Goal: Find specific page/section: Find specific page/section

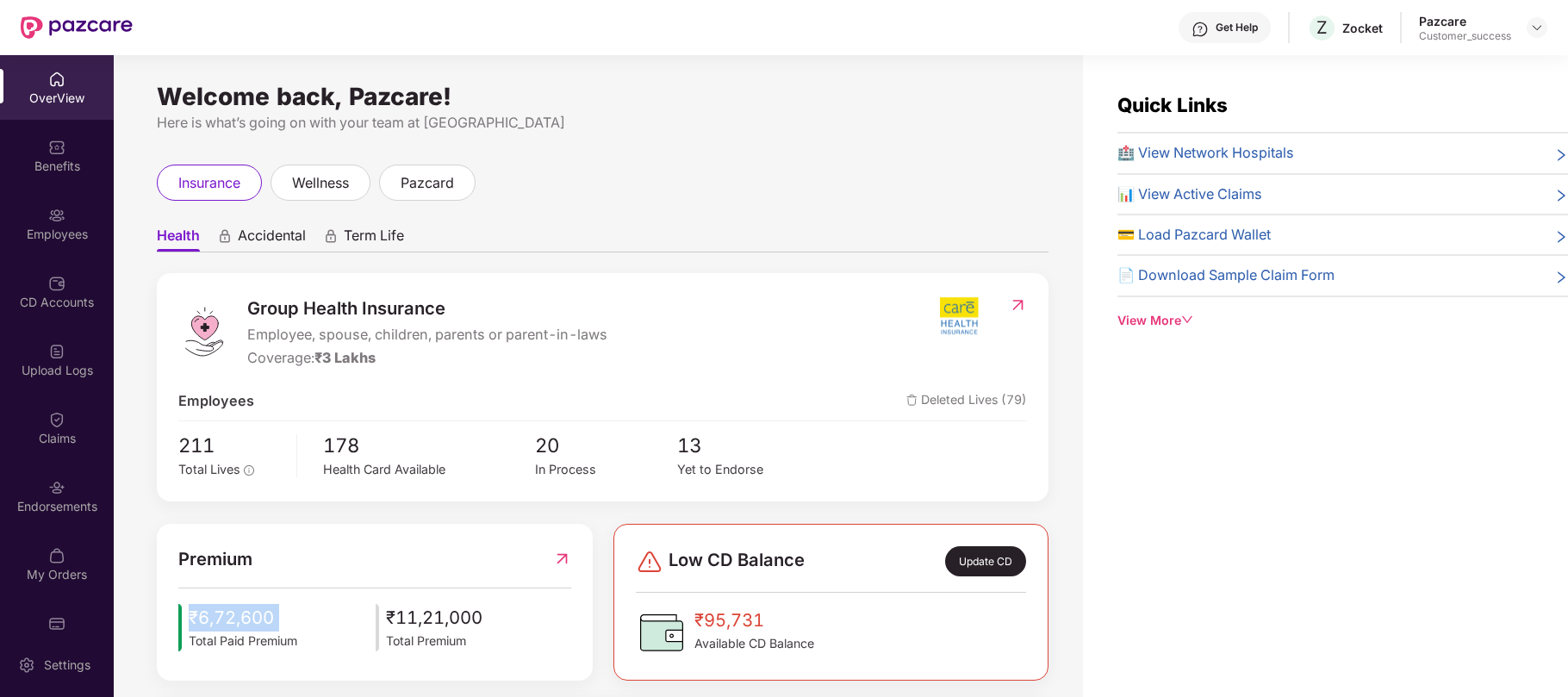
scroll to position [208, 0]
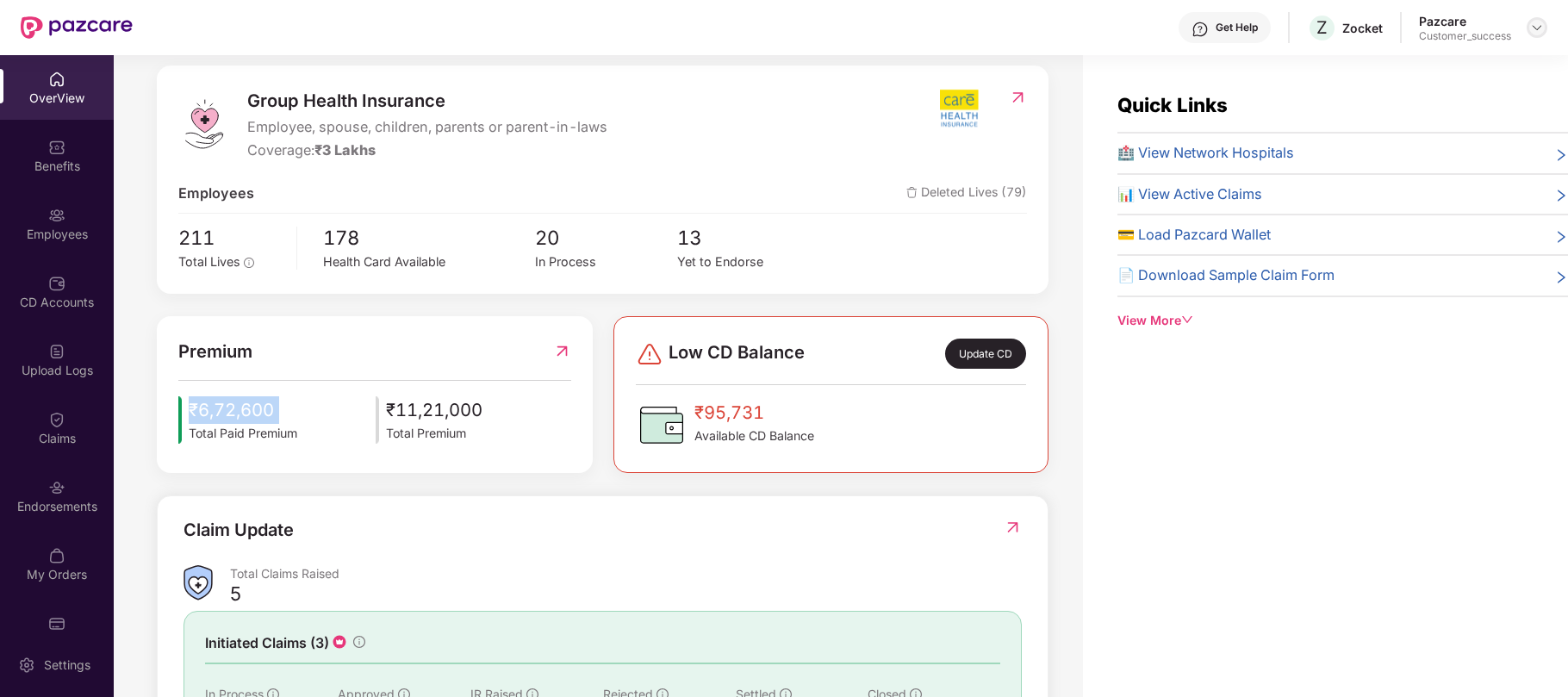
click at [1538, 26] on img at bounding box center [1536, 27] width 13 height 13
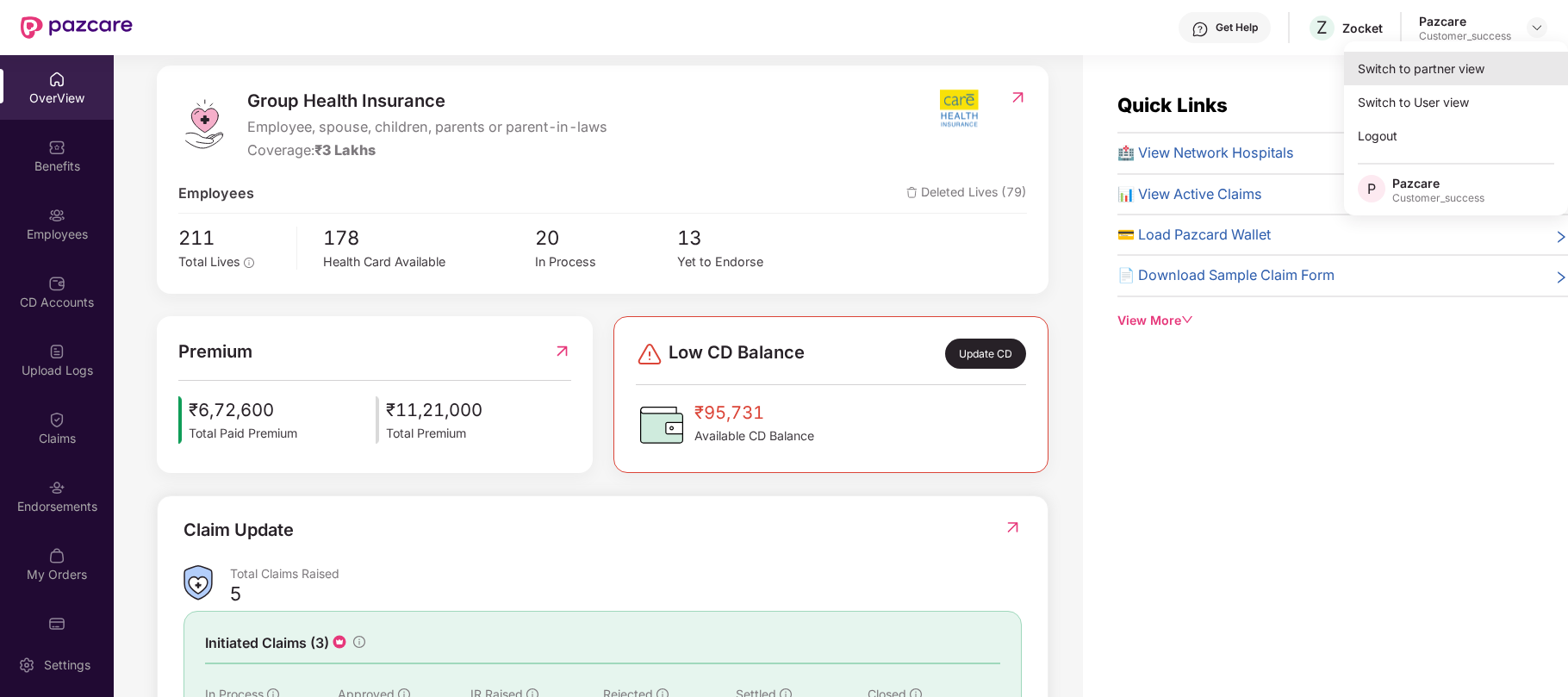
click at [1433, 69] on div "Switch to partner view" at bounding box center [1455, 69] width 224 height 34
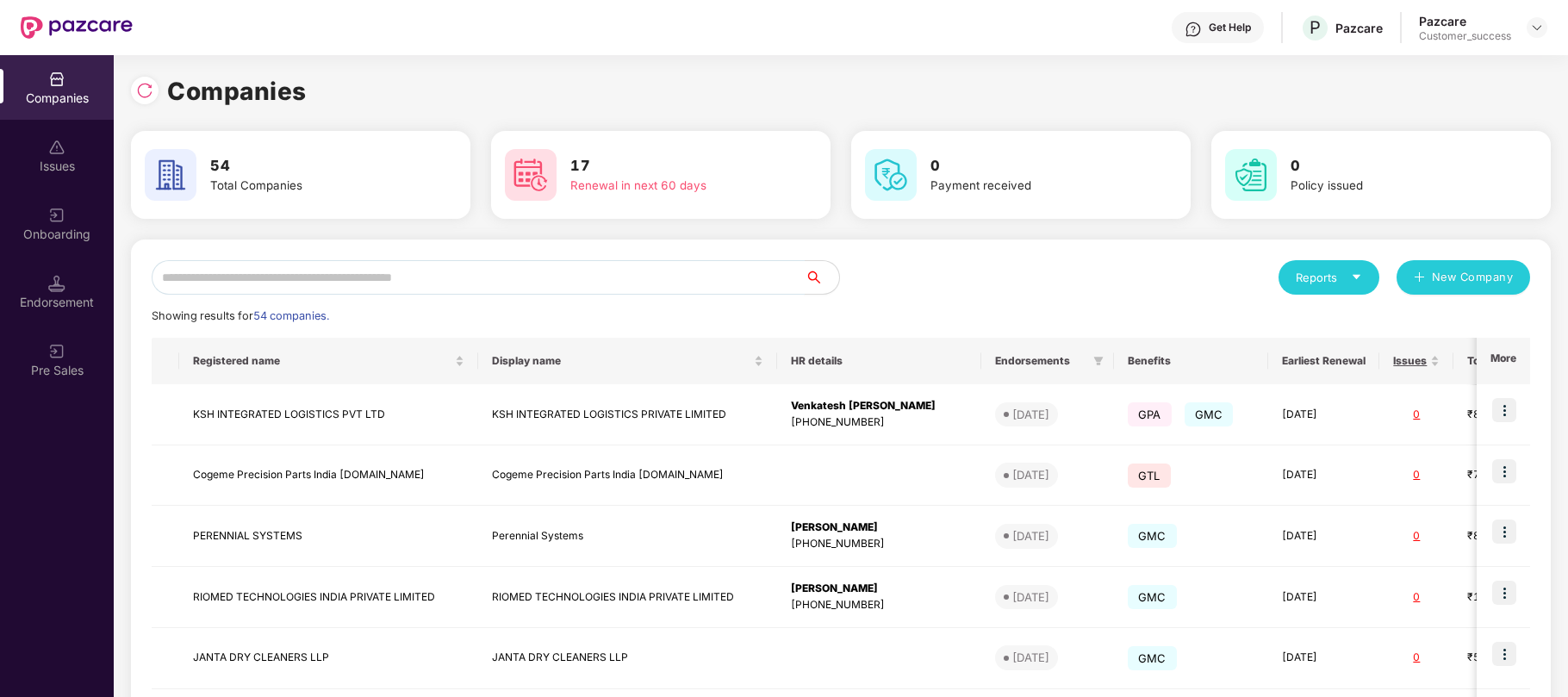
click at [534, 273] on input "text" at bounding box center [478, 277] width 653 height 35
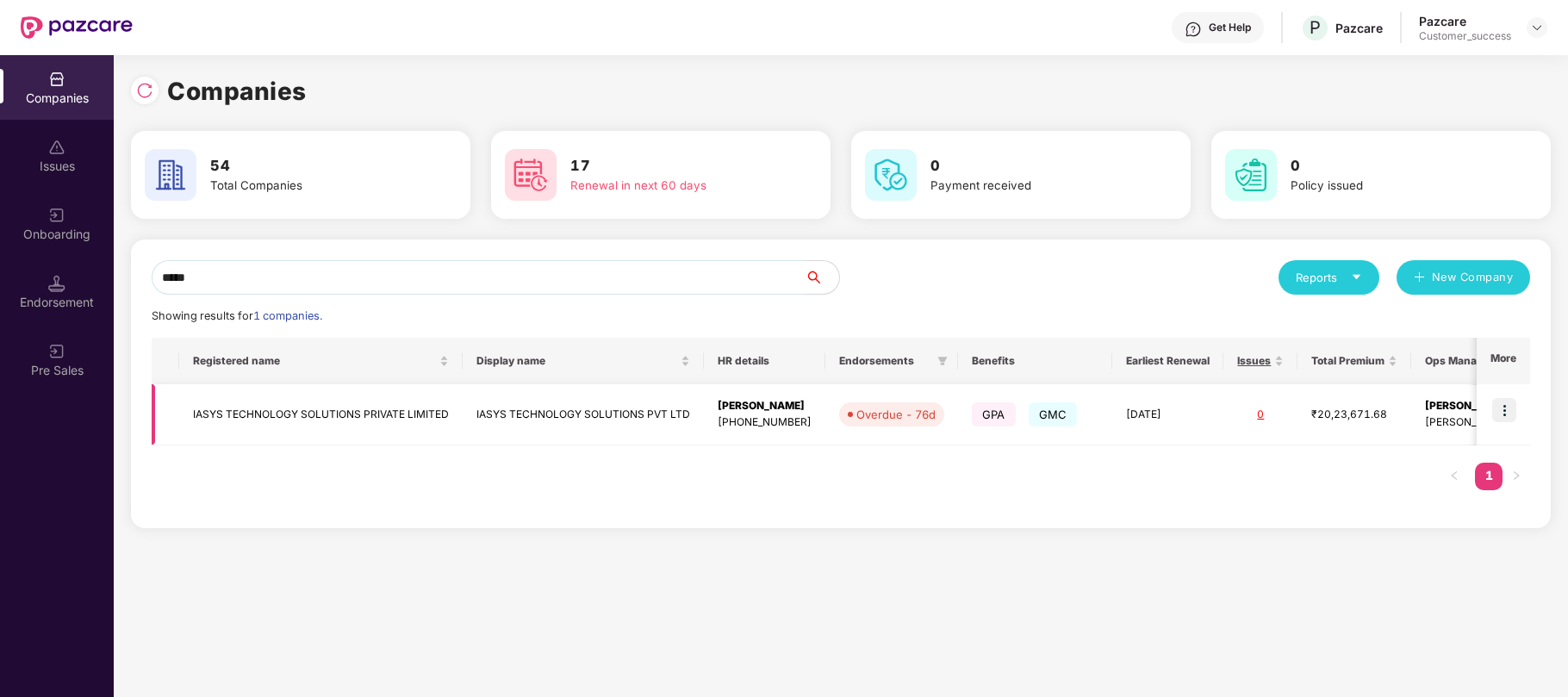
type input "*****"
click at [1503, 413] on img at bounding box center [1504, 410] width 24 height 24
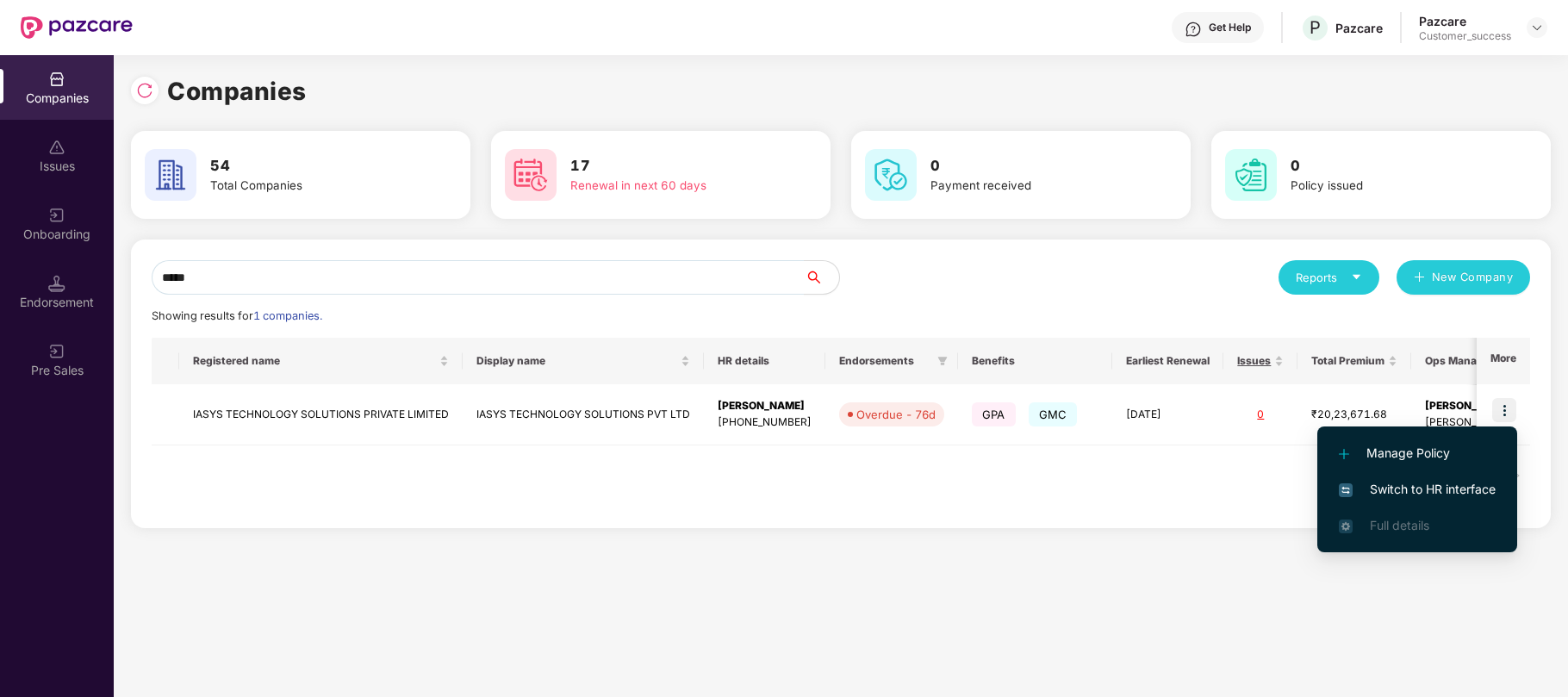
click at [1393, 486] on span "Switch to HR interface" at bounding box center [1416, 489] width 157 height 19
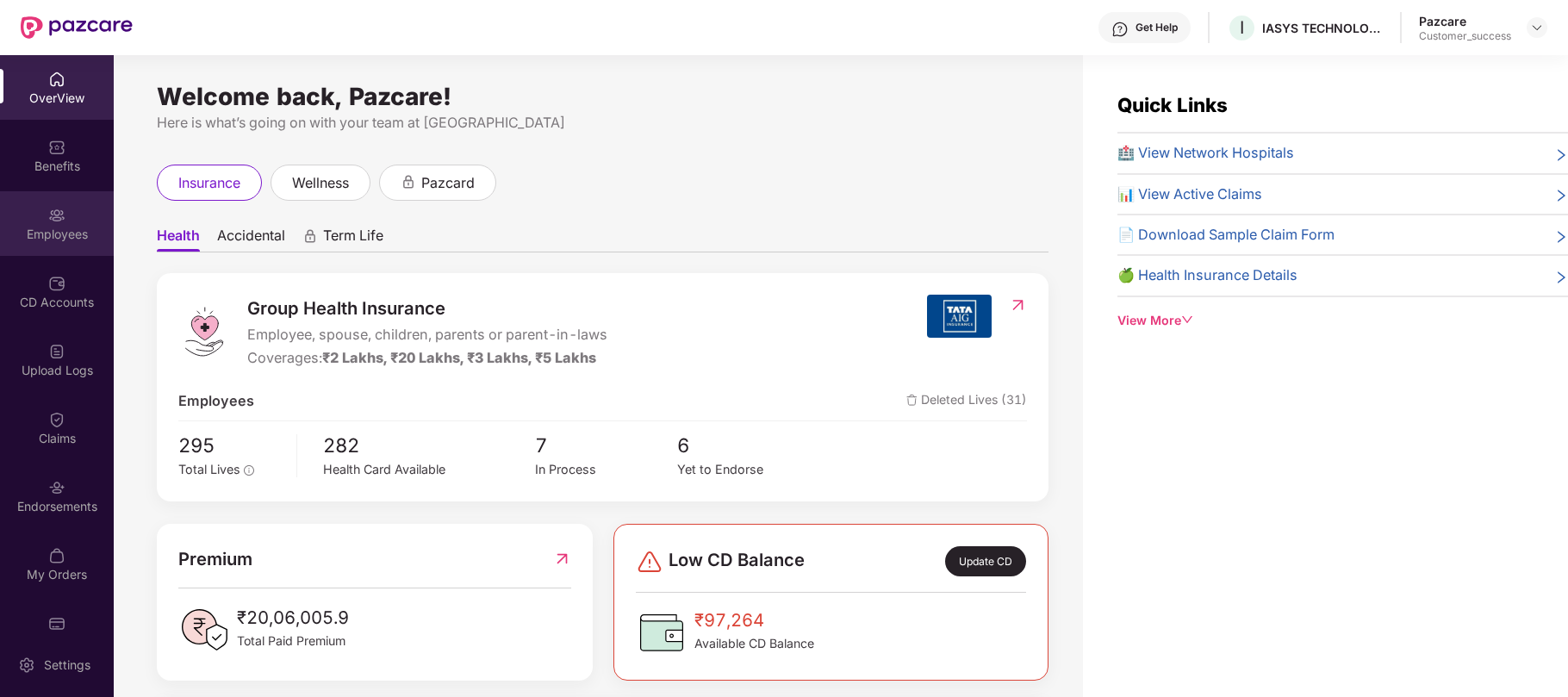
click at [46, 232] on div "Employees" at bounding box center [56, 234] width 114 height 17
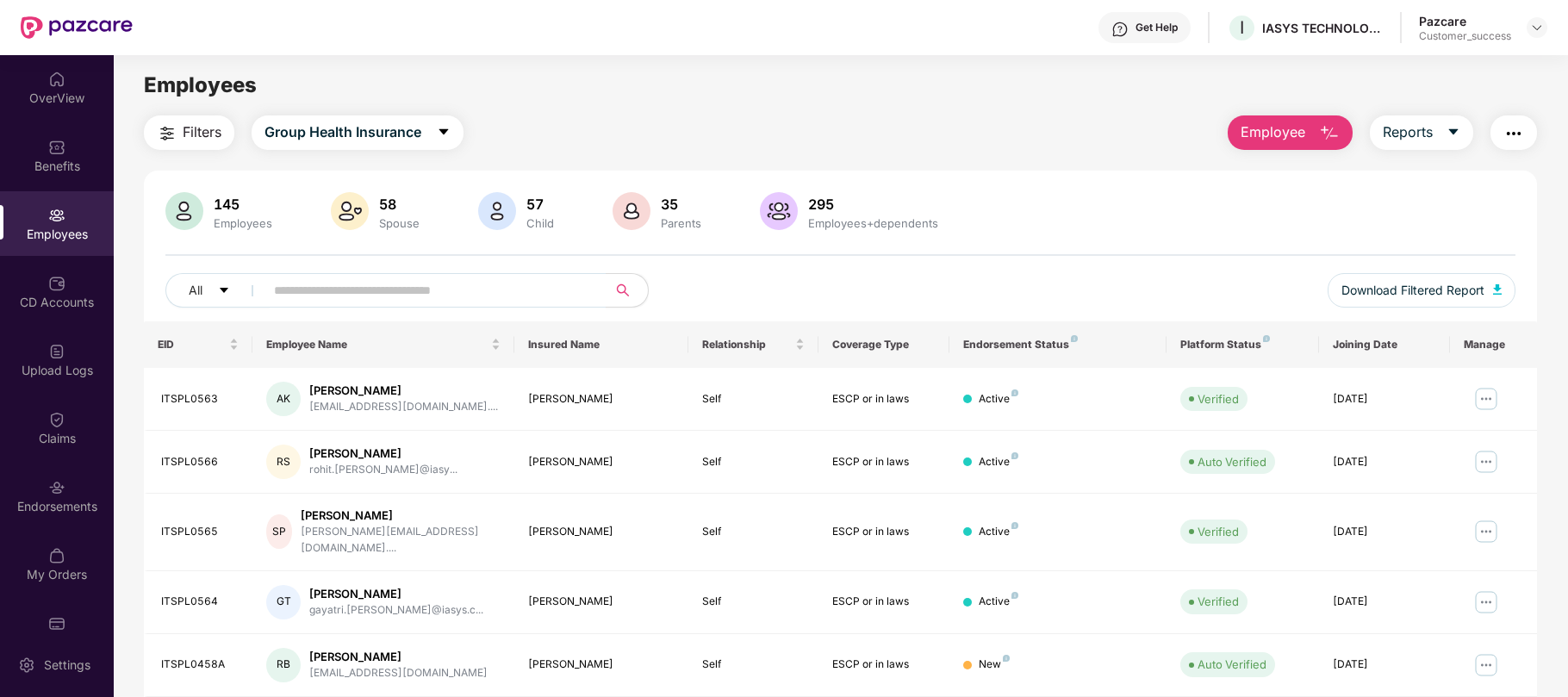
click at [474, 309] on div "All Download Filtered Report" at bounding box center [840, 297] width 1350 height 48
click at [465, 294] on input "text" at bounding box center [428, 290] width 309 height 26
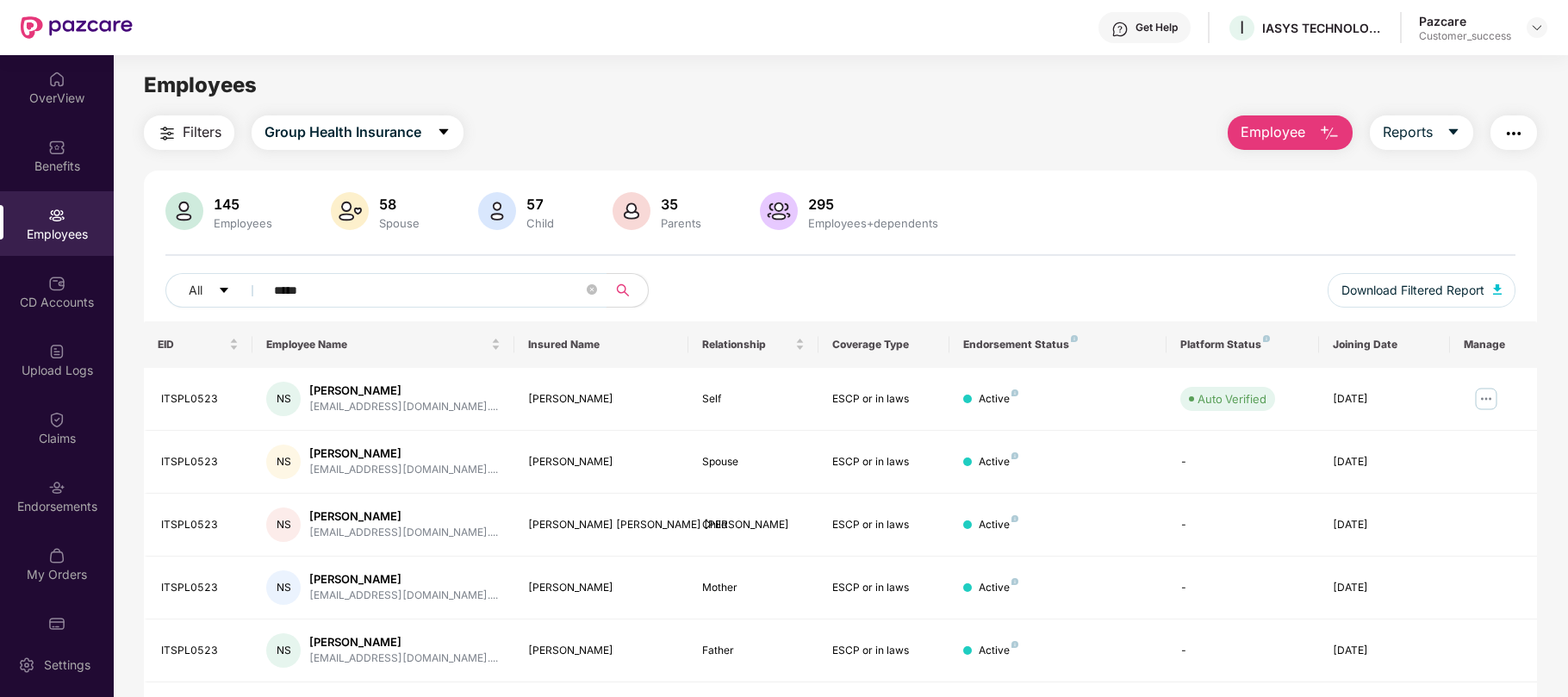
type input "*****"
click at [1489, 401] on img at bounding box center [1486, 398] width 28 height 28
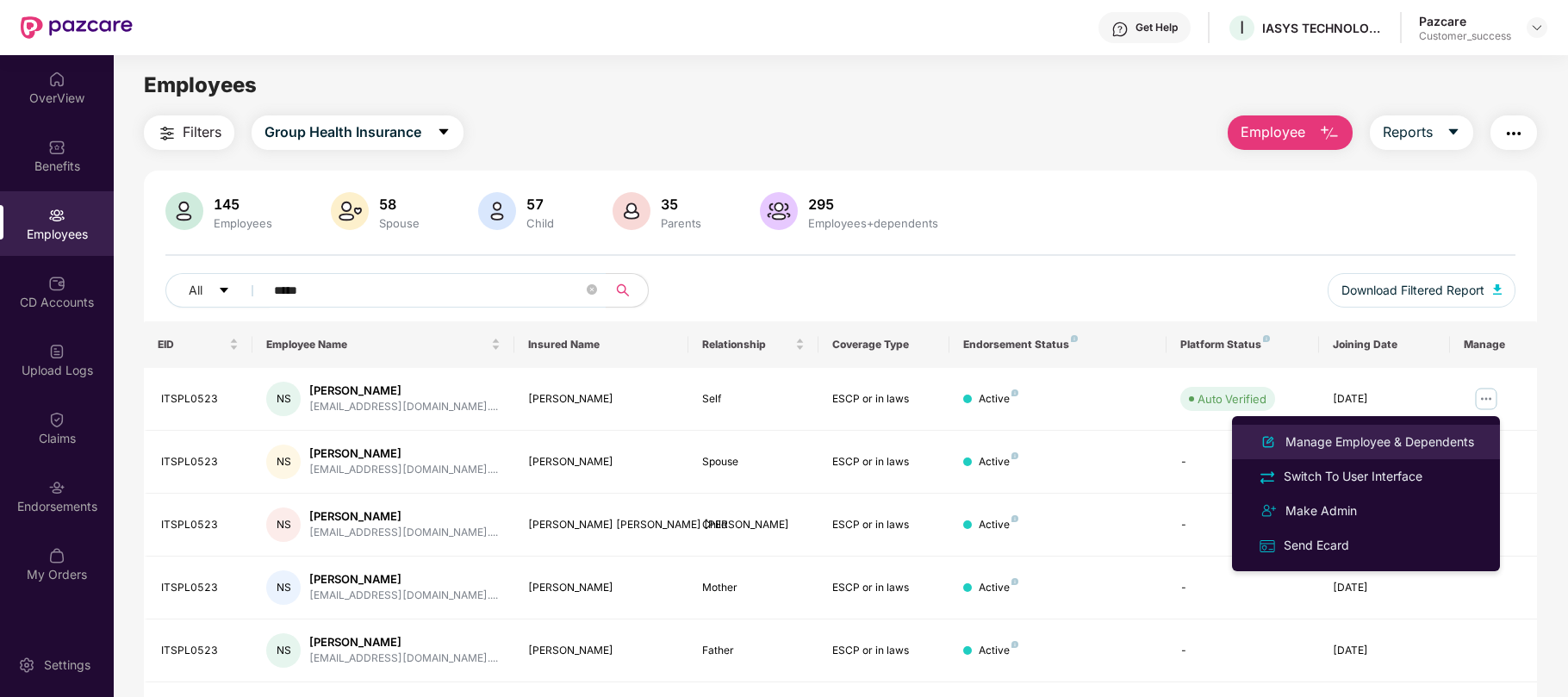
click at [1392, 449] on div "Manage Employee & Dependents" at bounding box center [1379, 441] width 196 height 19
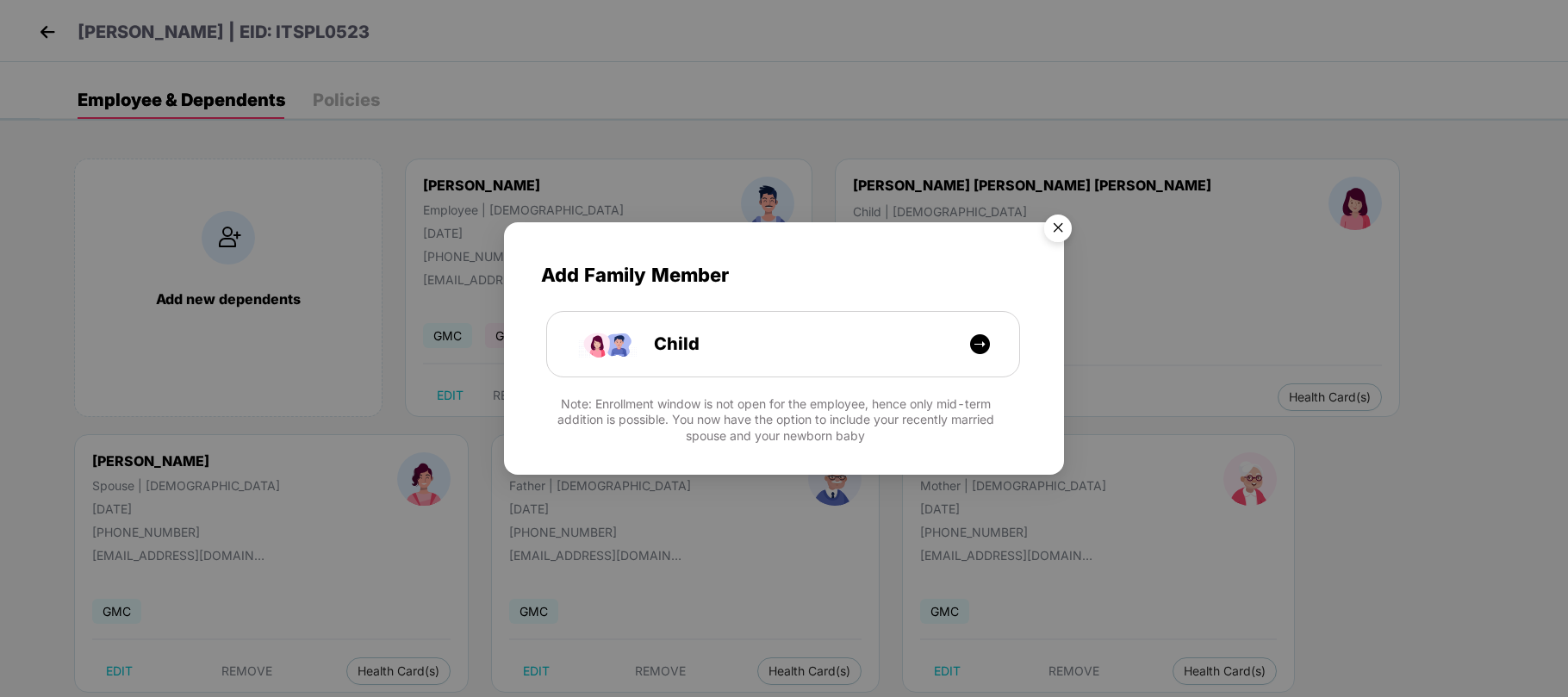
click at [1059, 232] on img "Close" at bounding box center [1058, 231] width 48 height 48
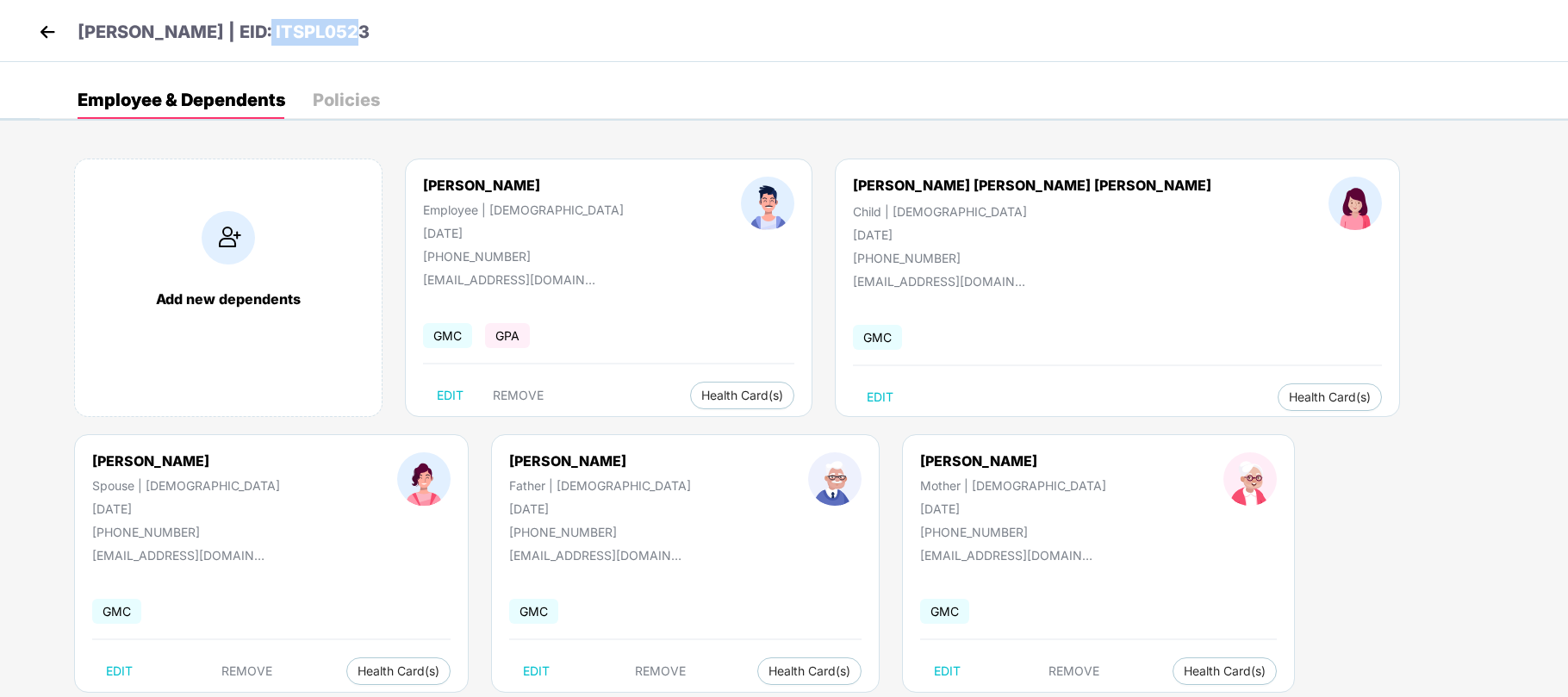
drag, startPoint x: 333, startPoint y: 31, endPoint x: 242, endPoint y: 38, distance: 91.3
click at [242, 38] on div "[PERSON_NAME] | EID: ITSPL0523" at bounding box center [784, 30] width 1568 height 62
copy p "ITSPL0523"
click at [50, 35] on img at bounding box center [47, 31] width 26 height 26
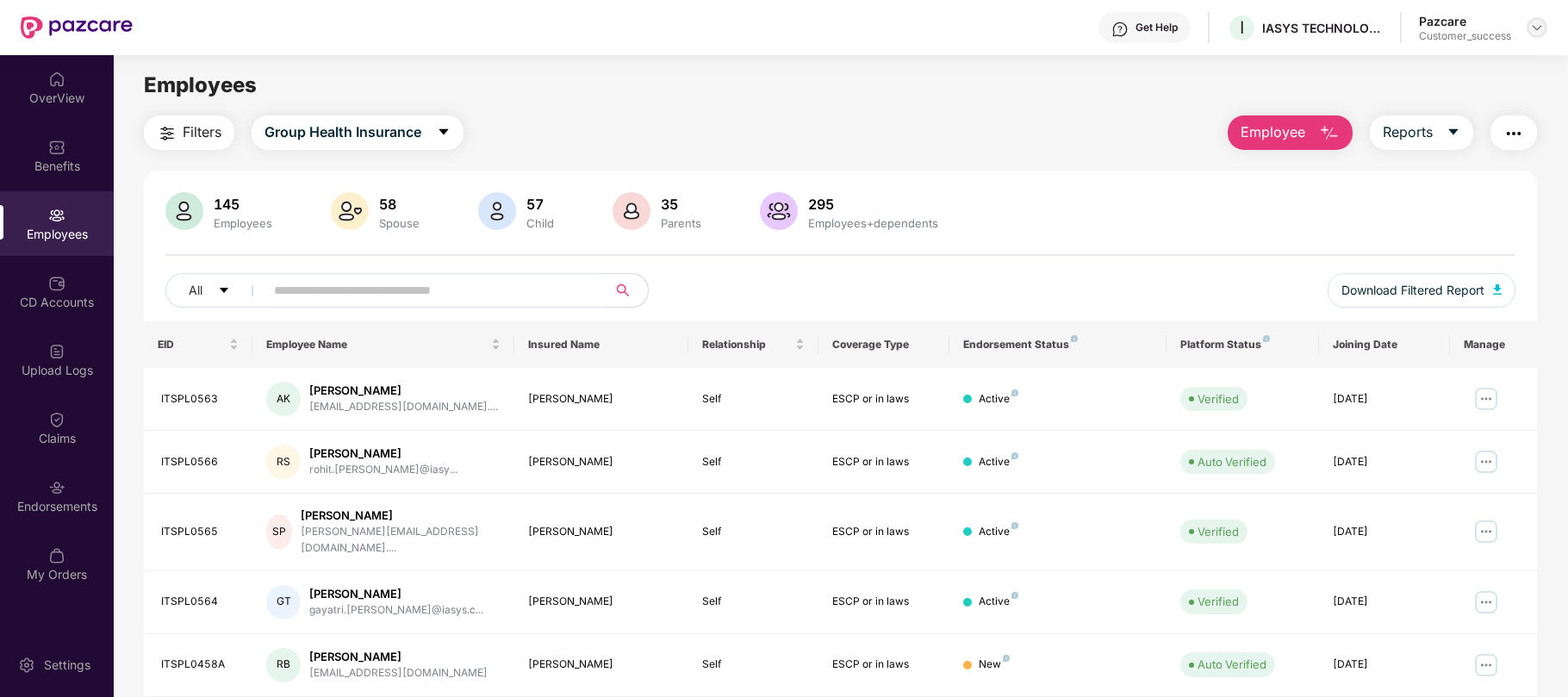
click at [1545, 29] on div at bounding box center [1536, 27] width 21 height 21
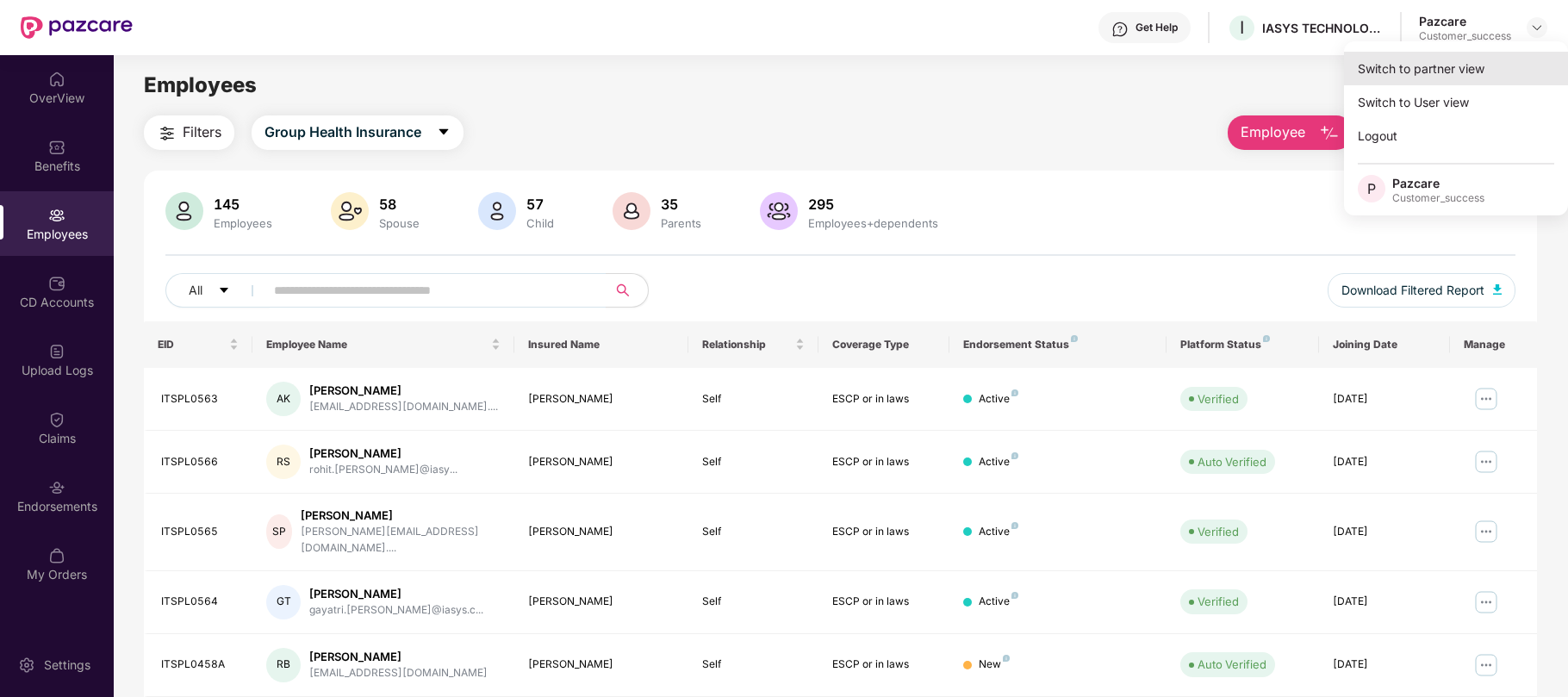
click at [1431, 67] on div "Switch to partner view" at bounding box center [1455, 69] width 224 height 34
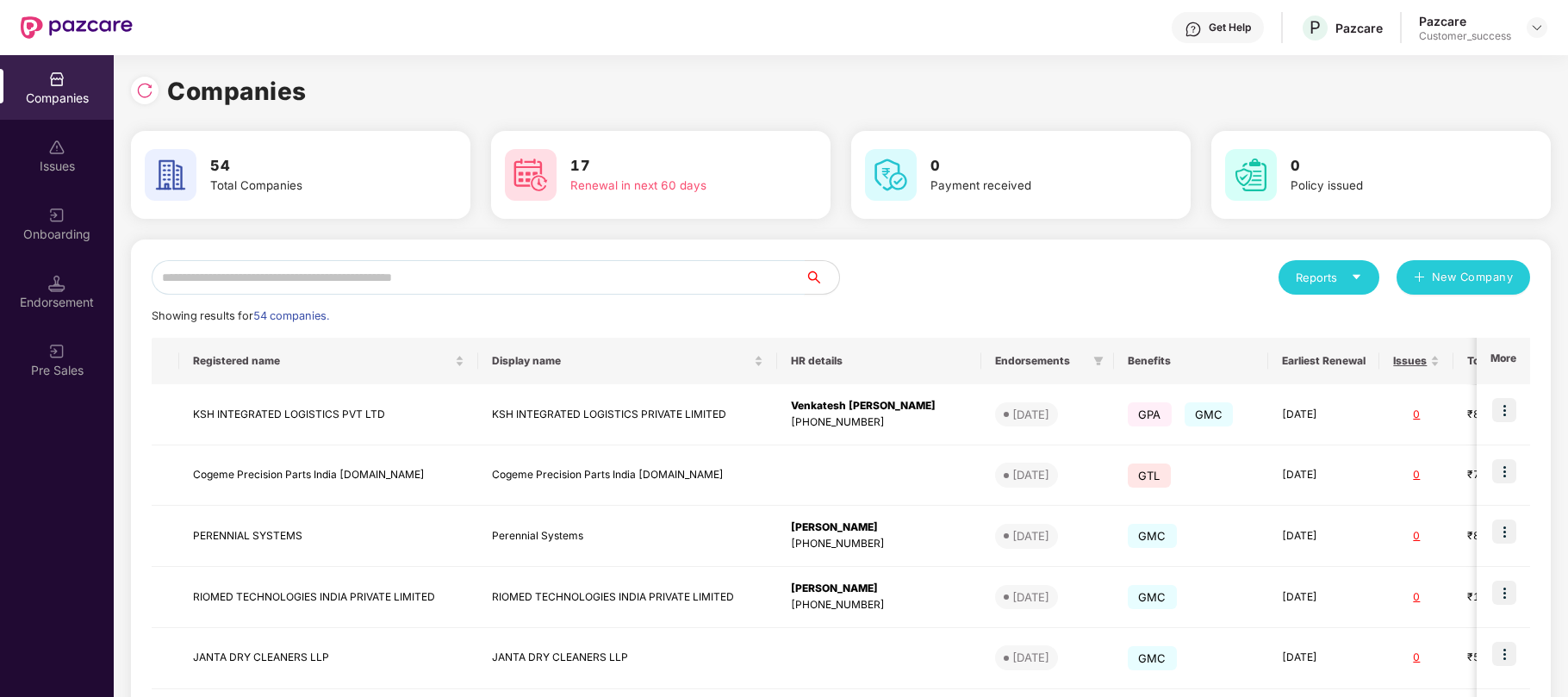
click at [572, 274] on input "text" at bounding box center [478, 277] width 653 height 35
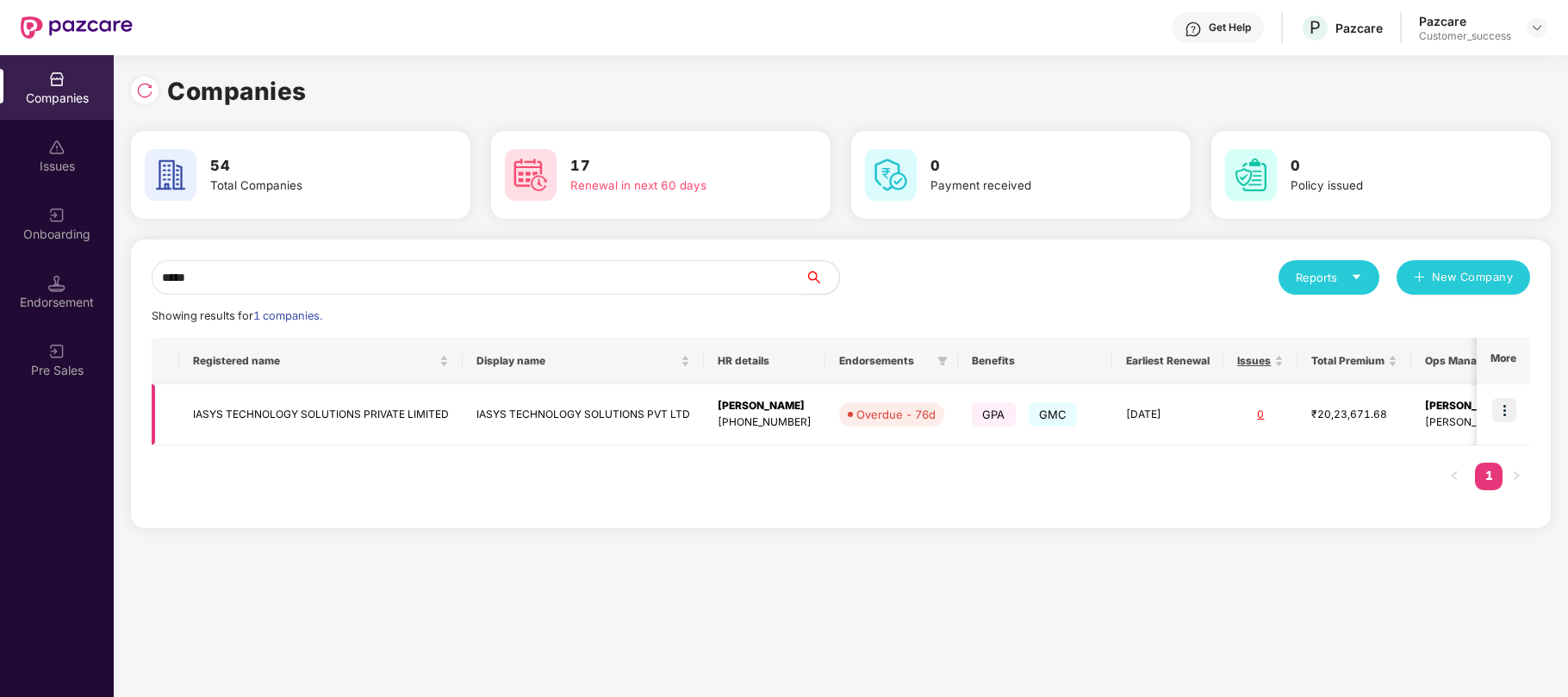
type input "*****"
click at [576, 421] on td "IASYS TECHNOLOGY SOLUTIONS PVT LTD" at bounding box center [583, 414] width 242 height 61
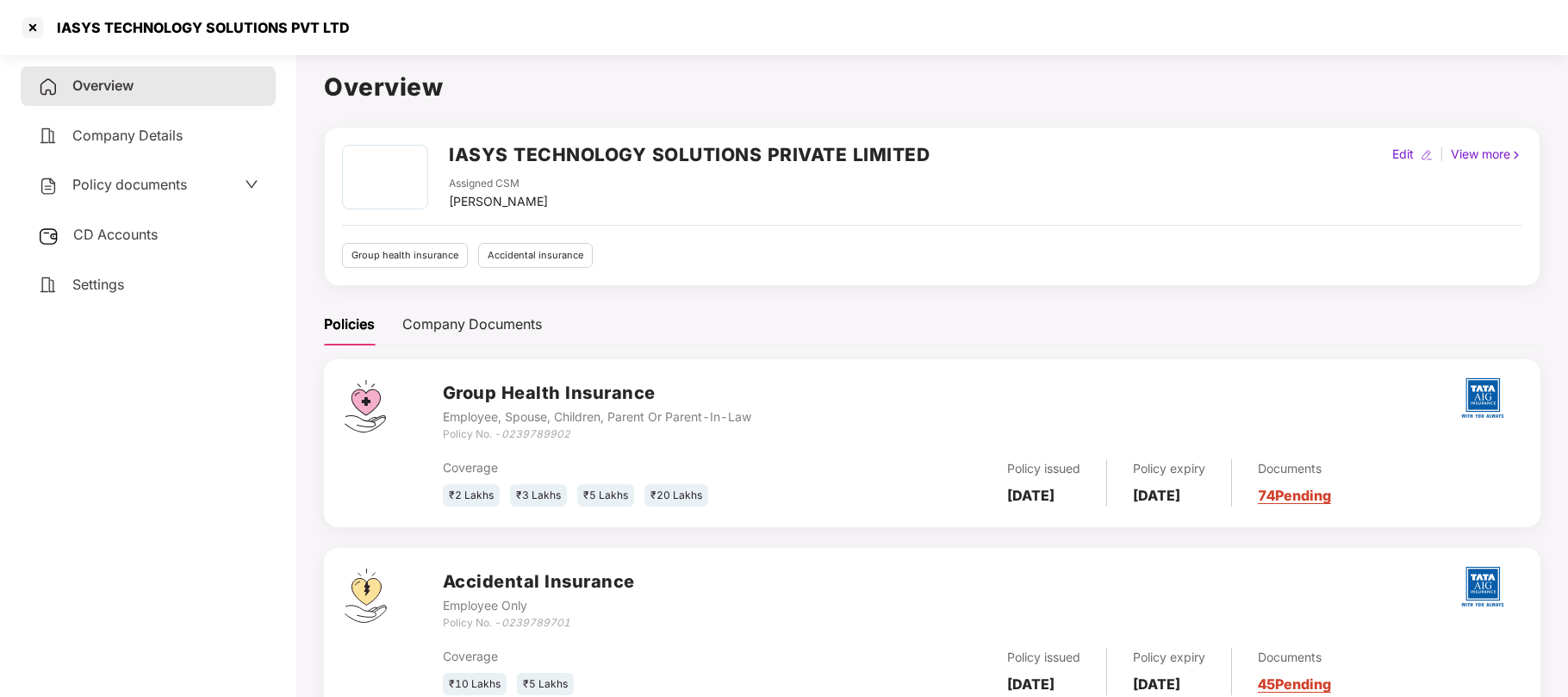
click at [147, 191] on span "Policy documents" at bounding box center [130, 183] width 114 height 17
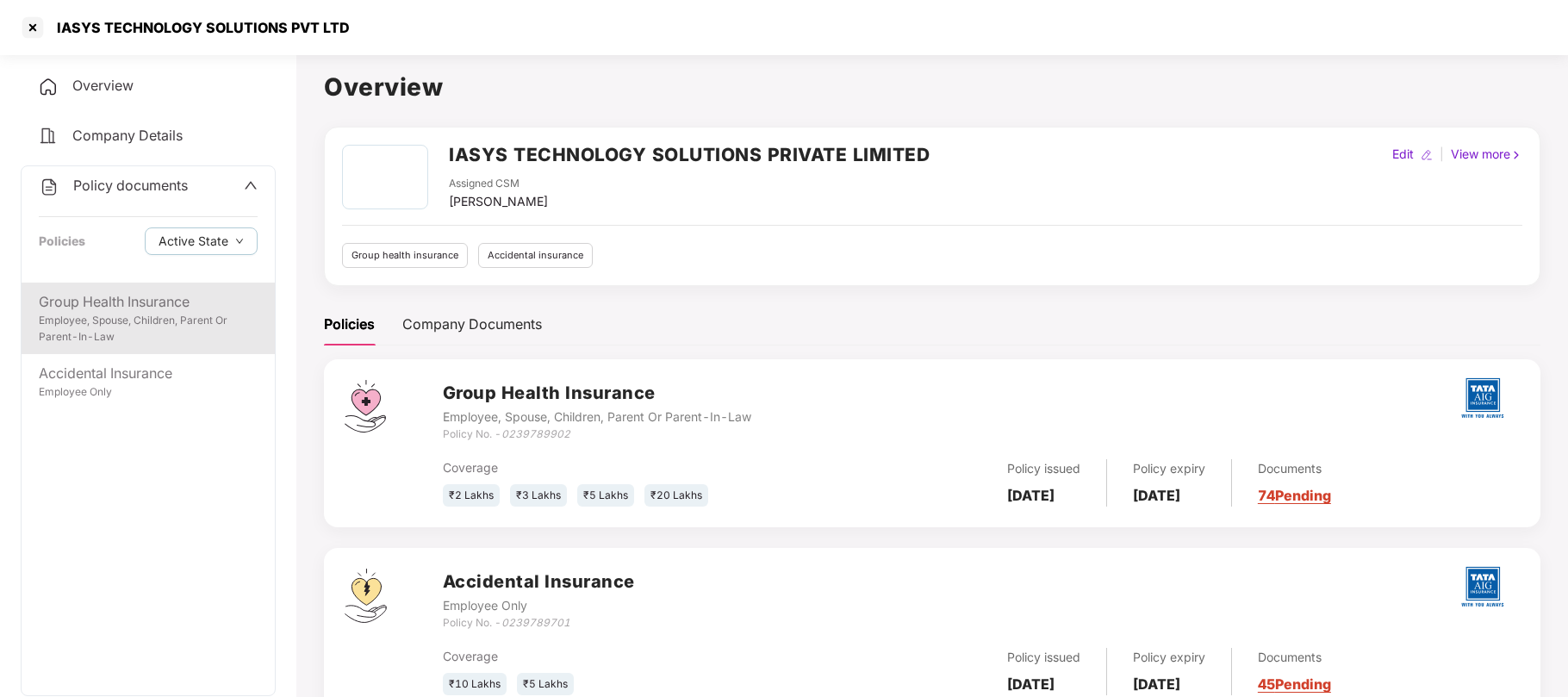
click at [136, 317] on div "Employee, Spouse, Children, Parent Or Parent-In-Law" at bounding box center [148, 329] width 219 height 33
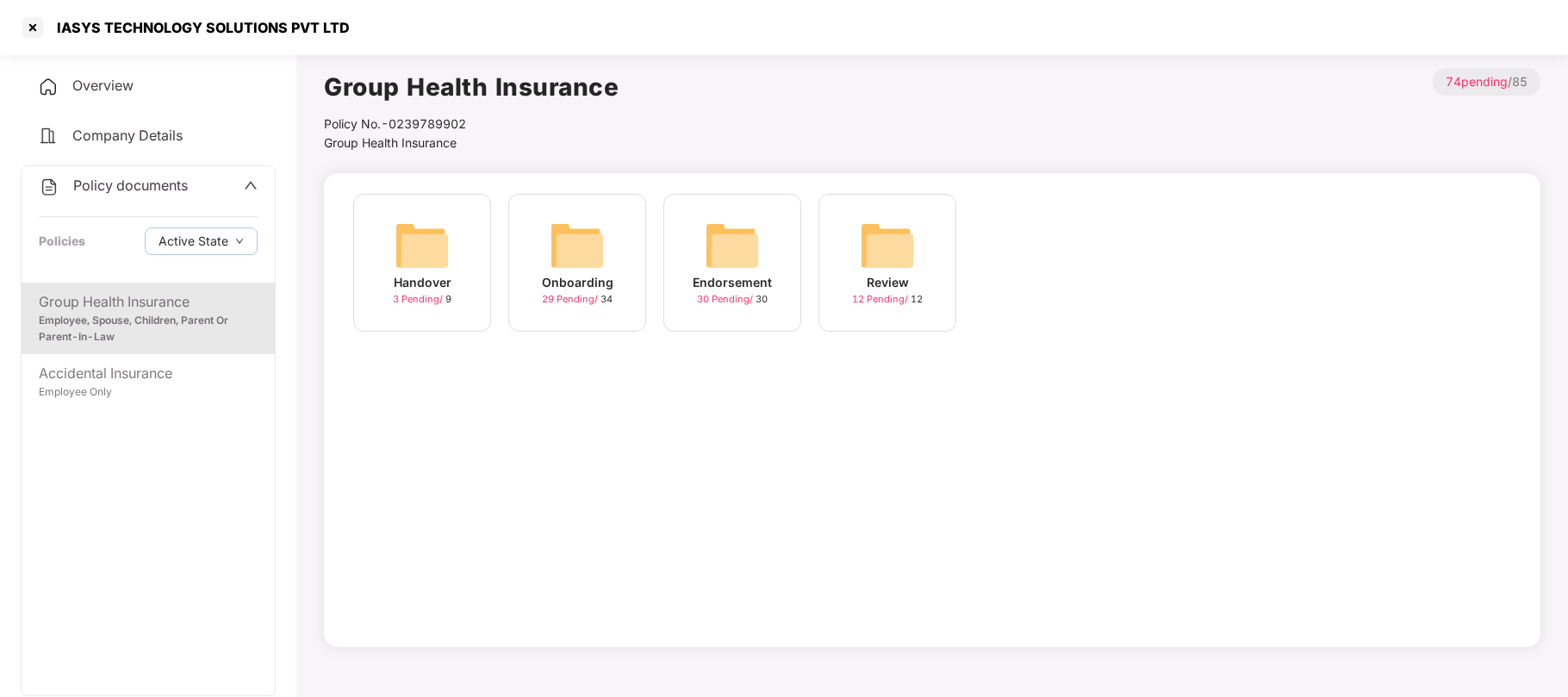
click at [598, 269] on img at bounding box center [577, 246] width 55 height 55
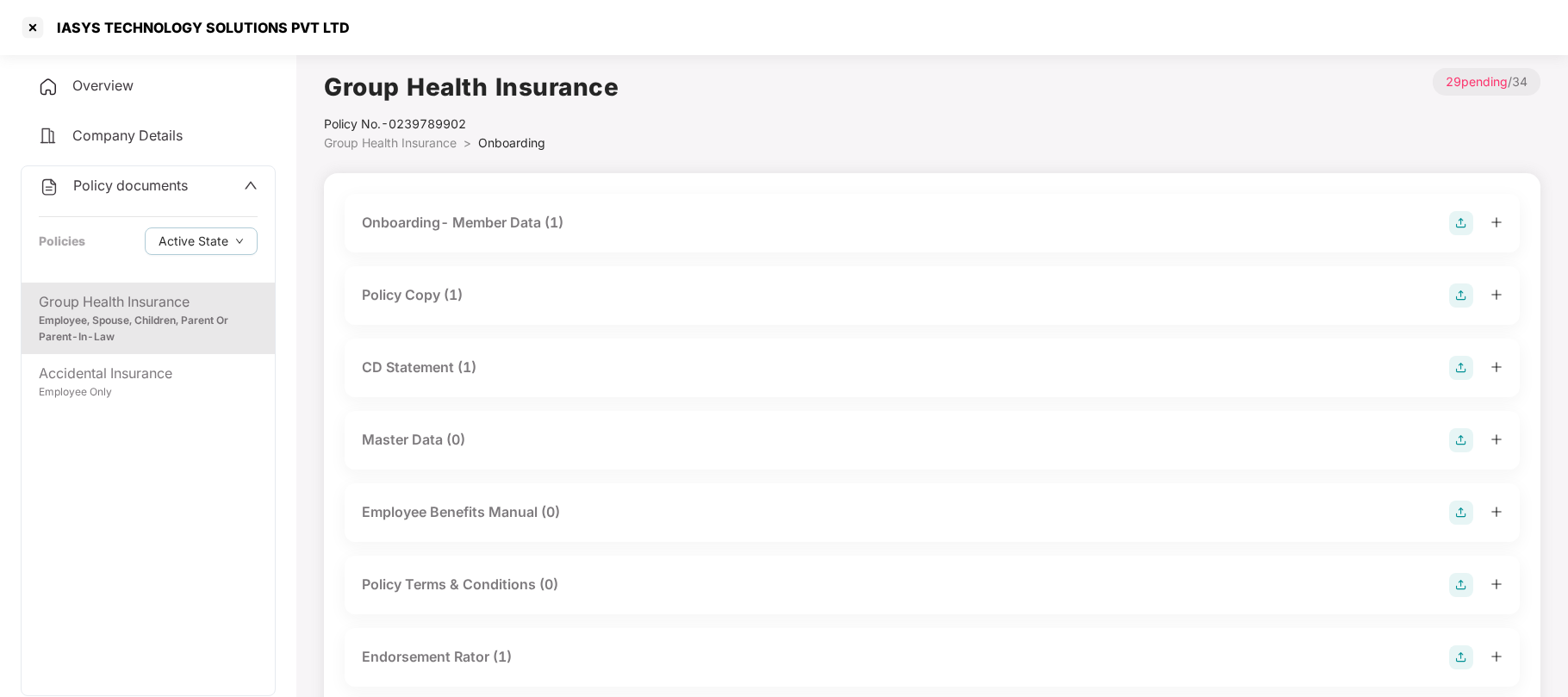
click at [424, 300] on div "Policy Copy (1)" at bounding box center [411, 295] width 101 height 21
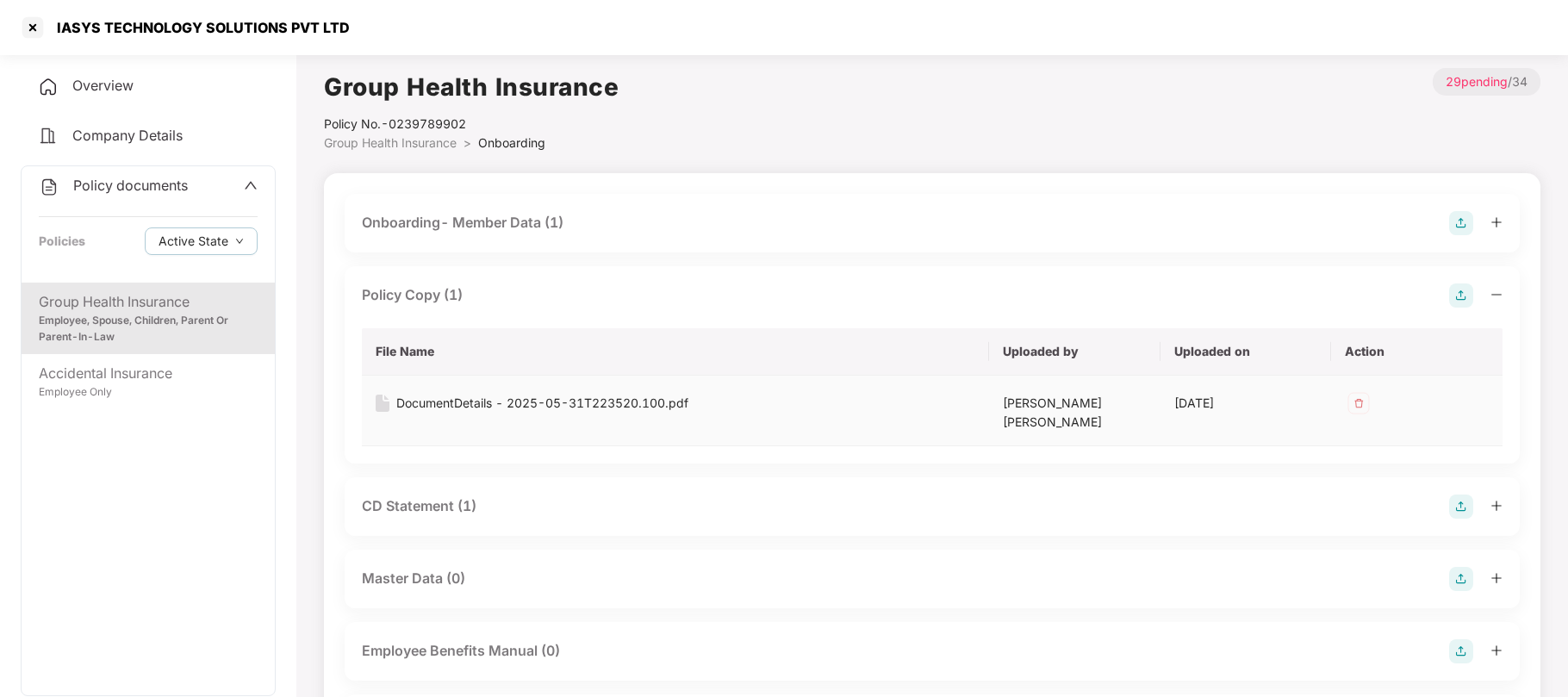
click at [456, 407] on div "DocumentDetails - 2025-05-31T223520.100.pdf" at bounding box center [542, 403] width 292 height 19
click at [36, 29] on div at bounding box center [32, 27] width 28 height 28
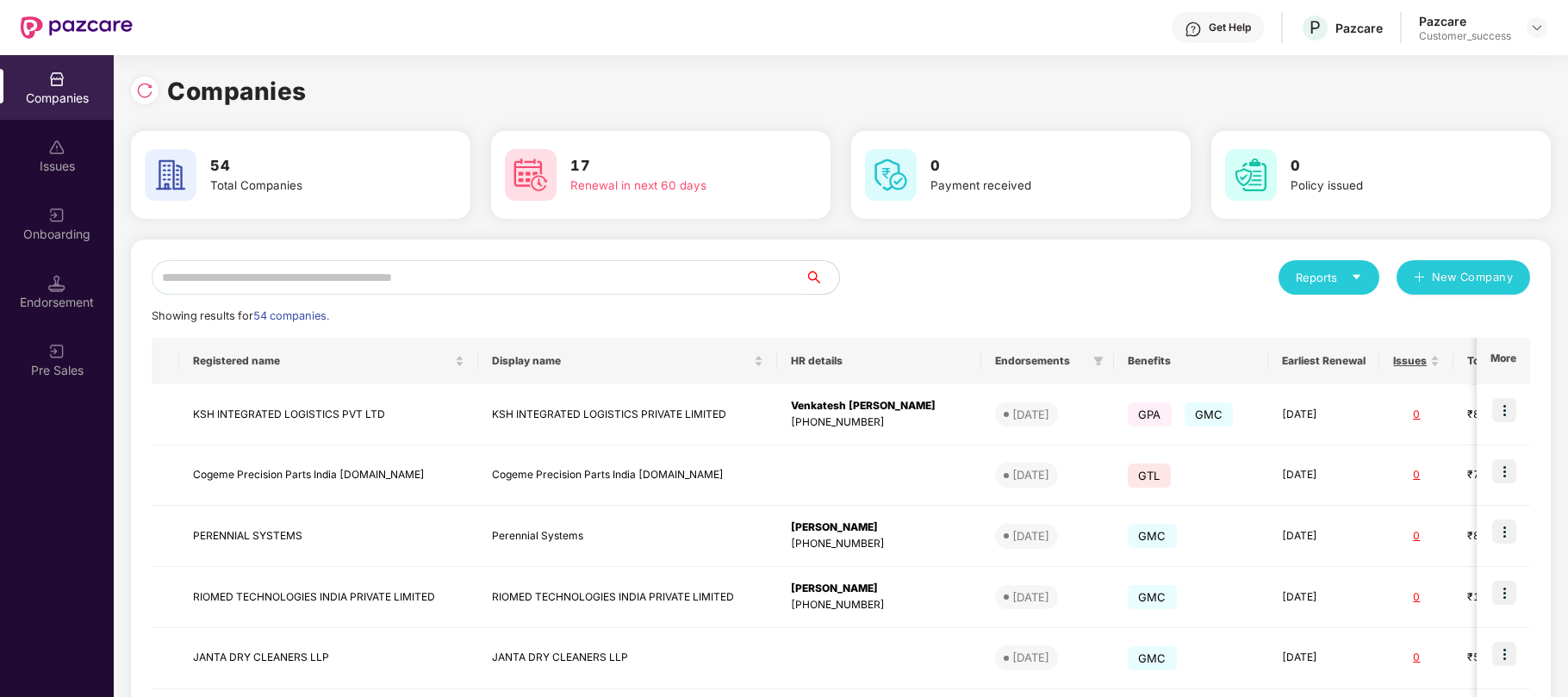
click at [411, 277] on input "text" at bounding box center [478, 277] width 653 height 35
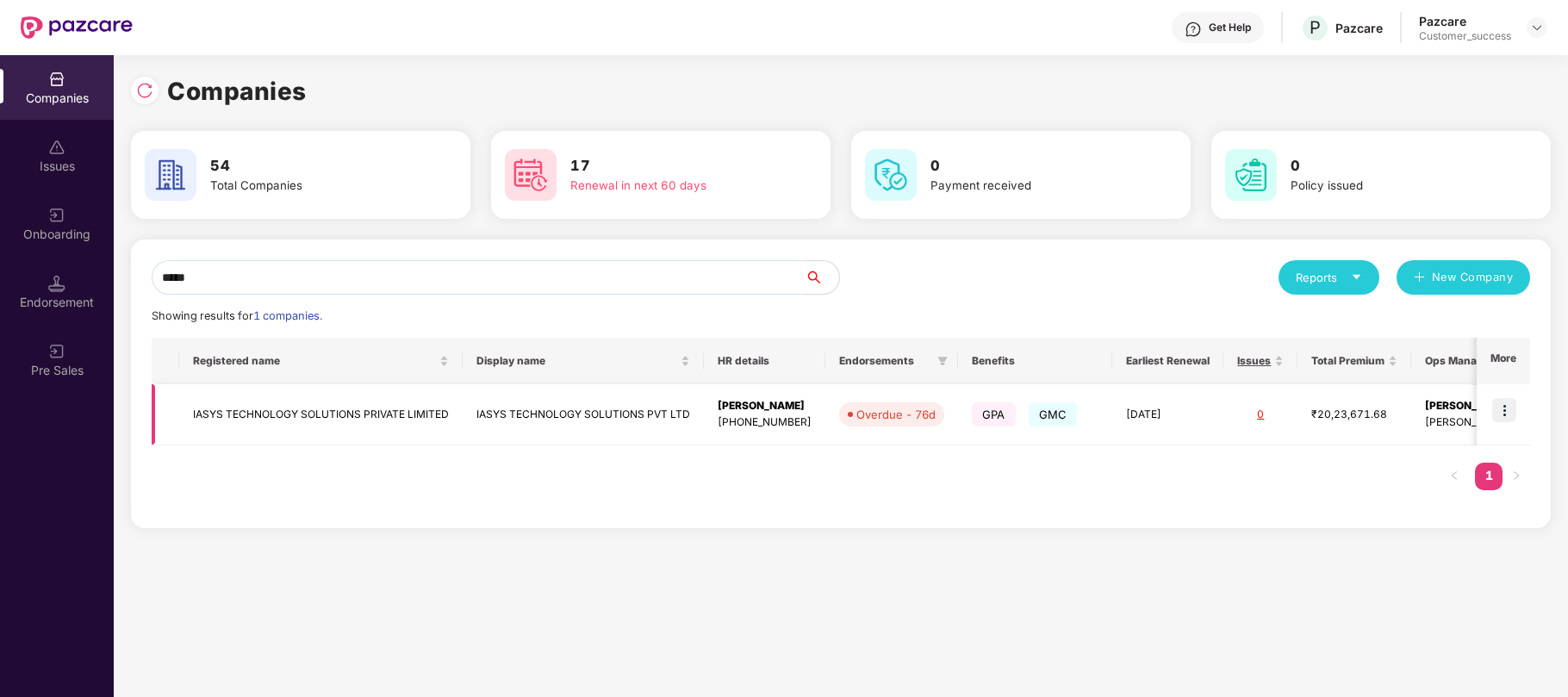
type input "*****"
click at [1505, 421] on img at bounding box center [1504, 410] width 24 height 24
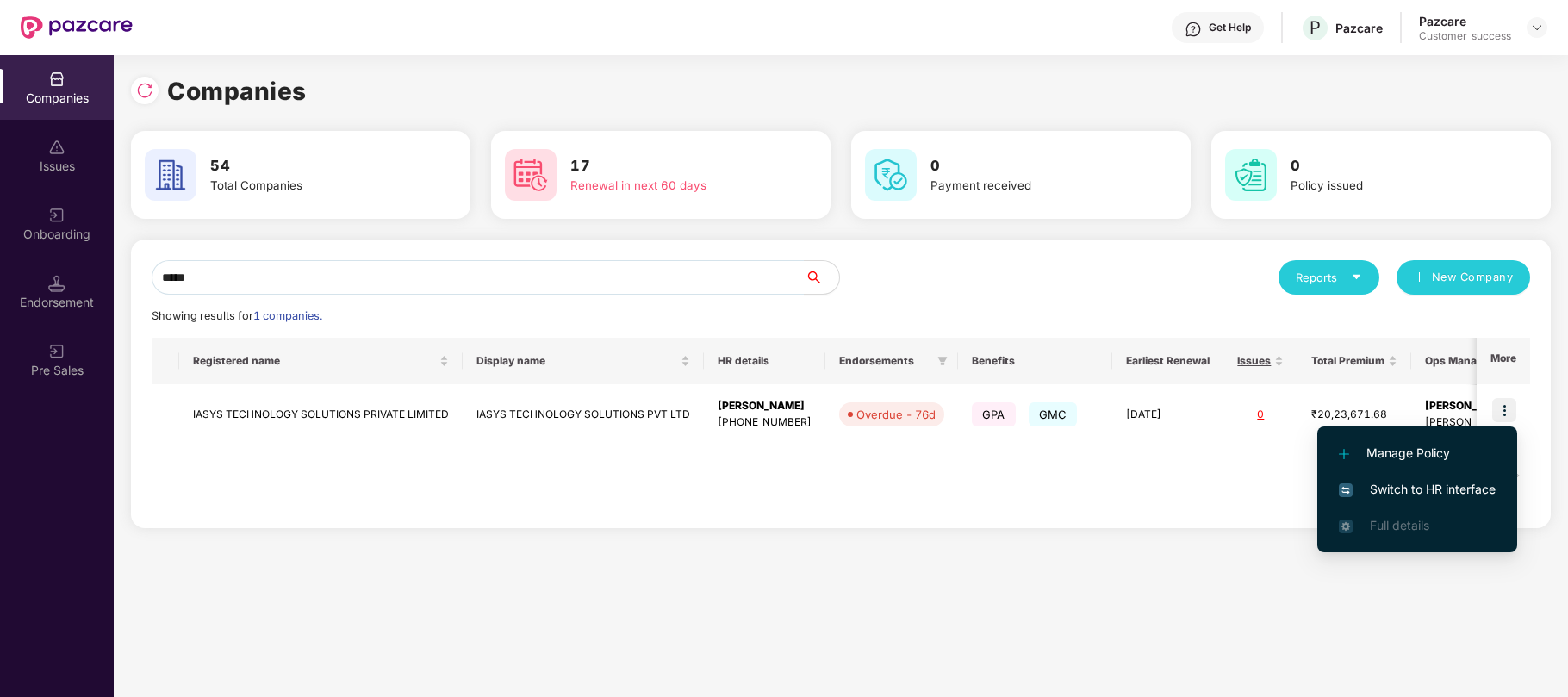
click at [1452, 486] on span "Switch to HR interface" at bounding box center [1416, 489] width 157 height 19
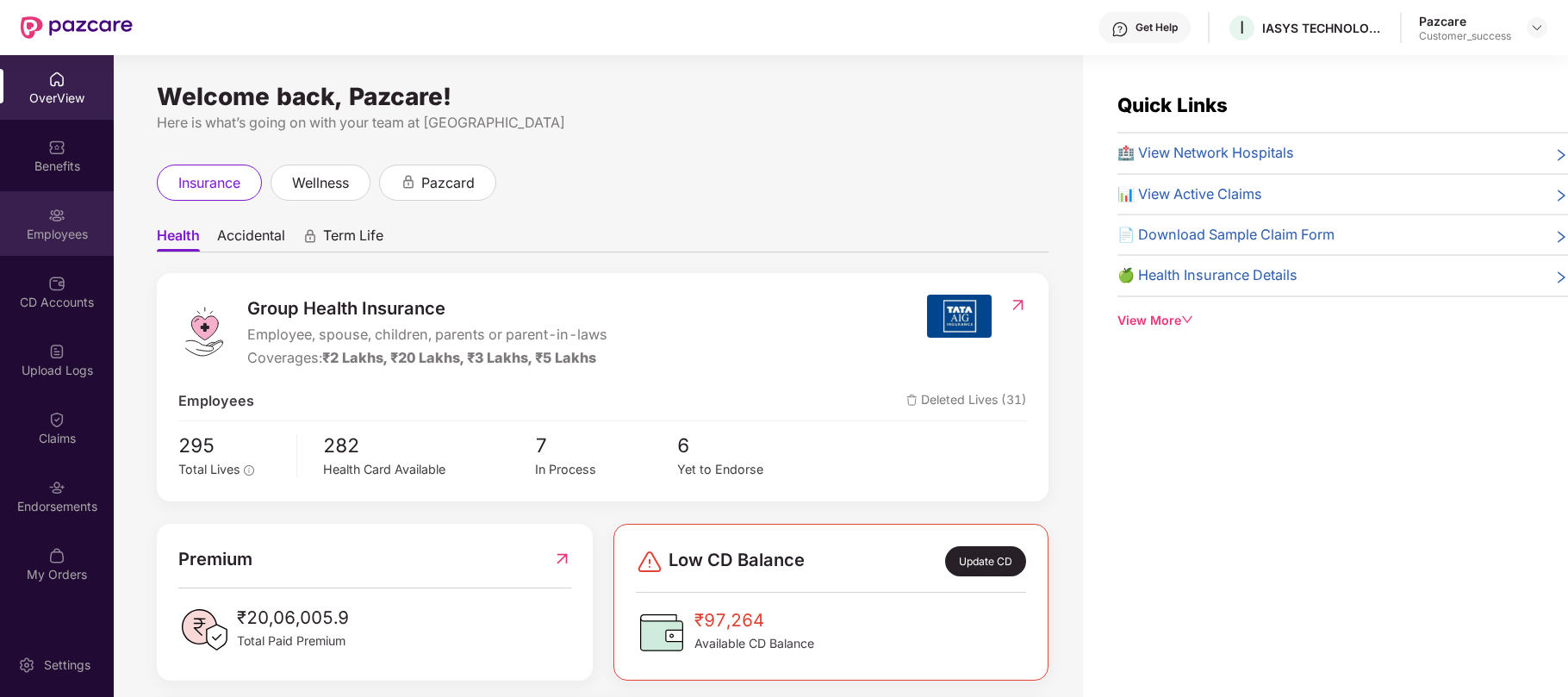
click at [67, 221] on div "Employees" at bounding box center [56, 224] width 114 height 64
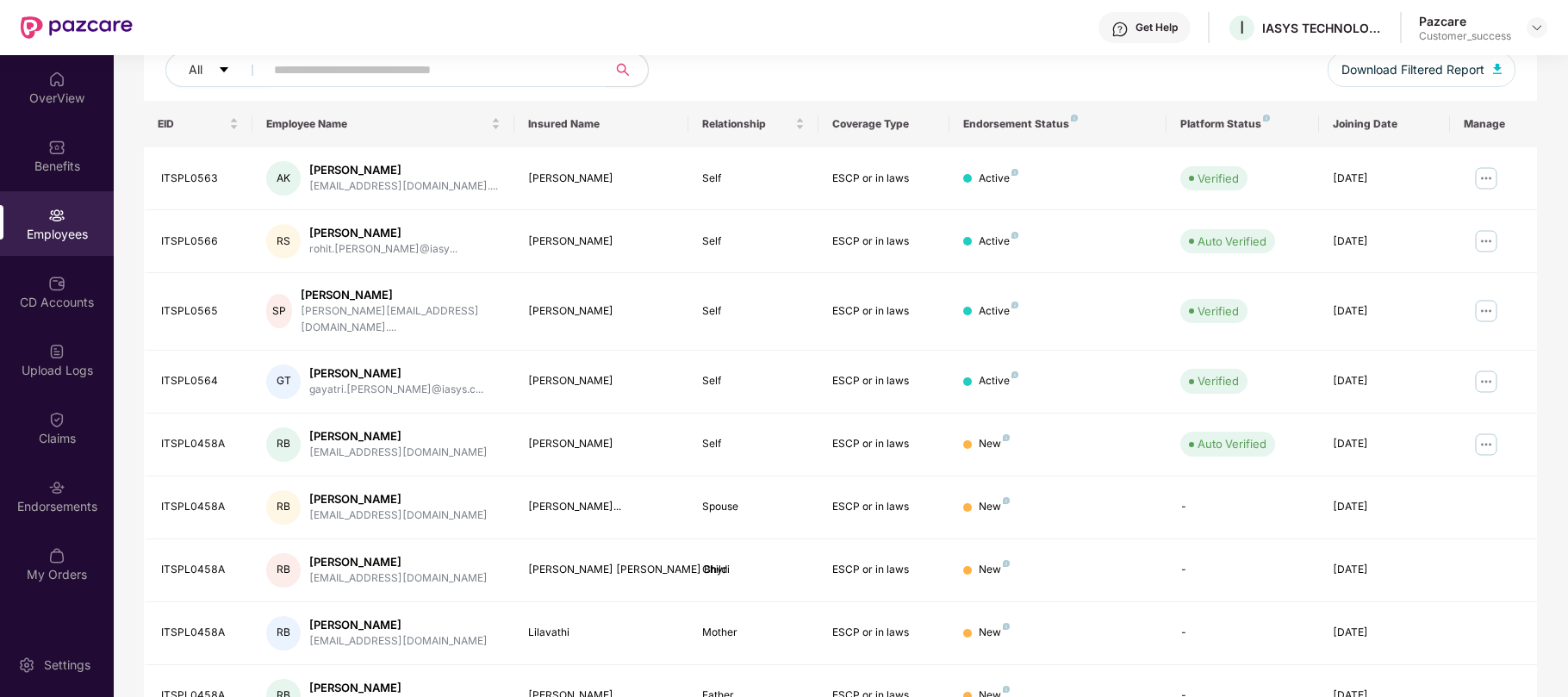
scroll to position [365, 0]
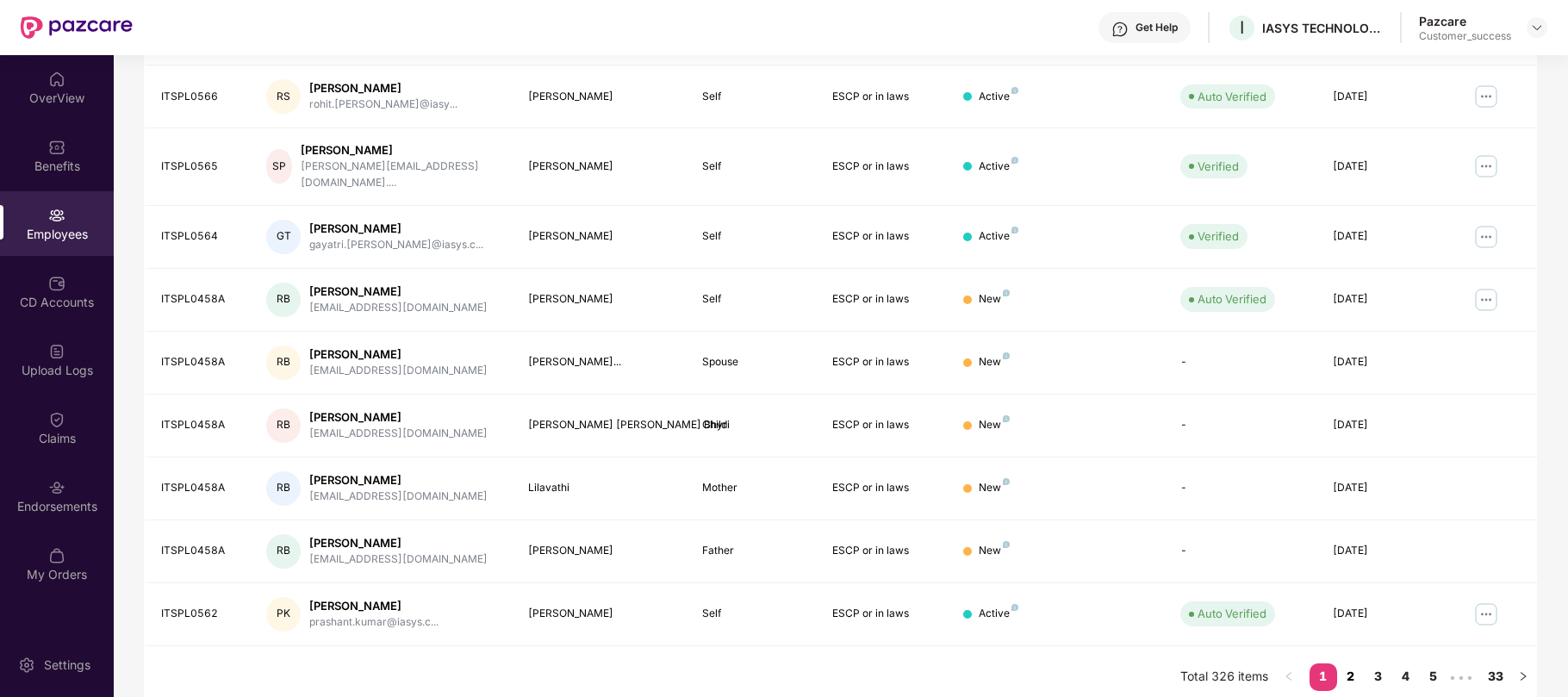
click at [1355, 666] on link "2" at bounding box center [1351, 676] width 28 height 26
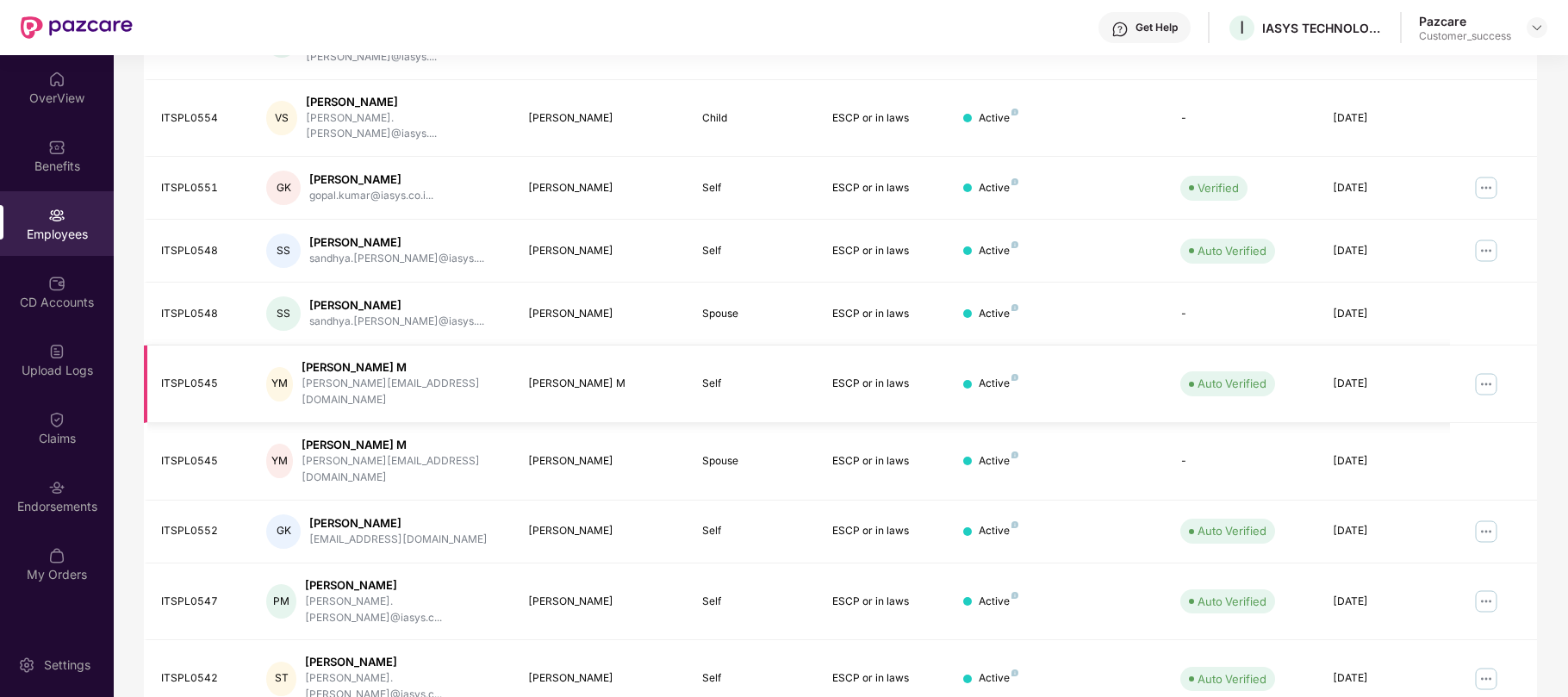
scroll to position [0, 0]
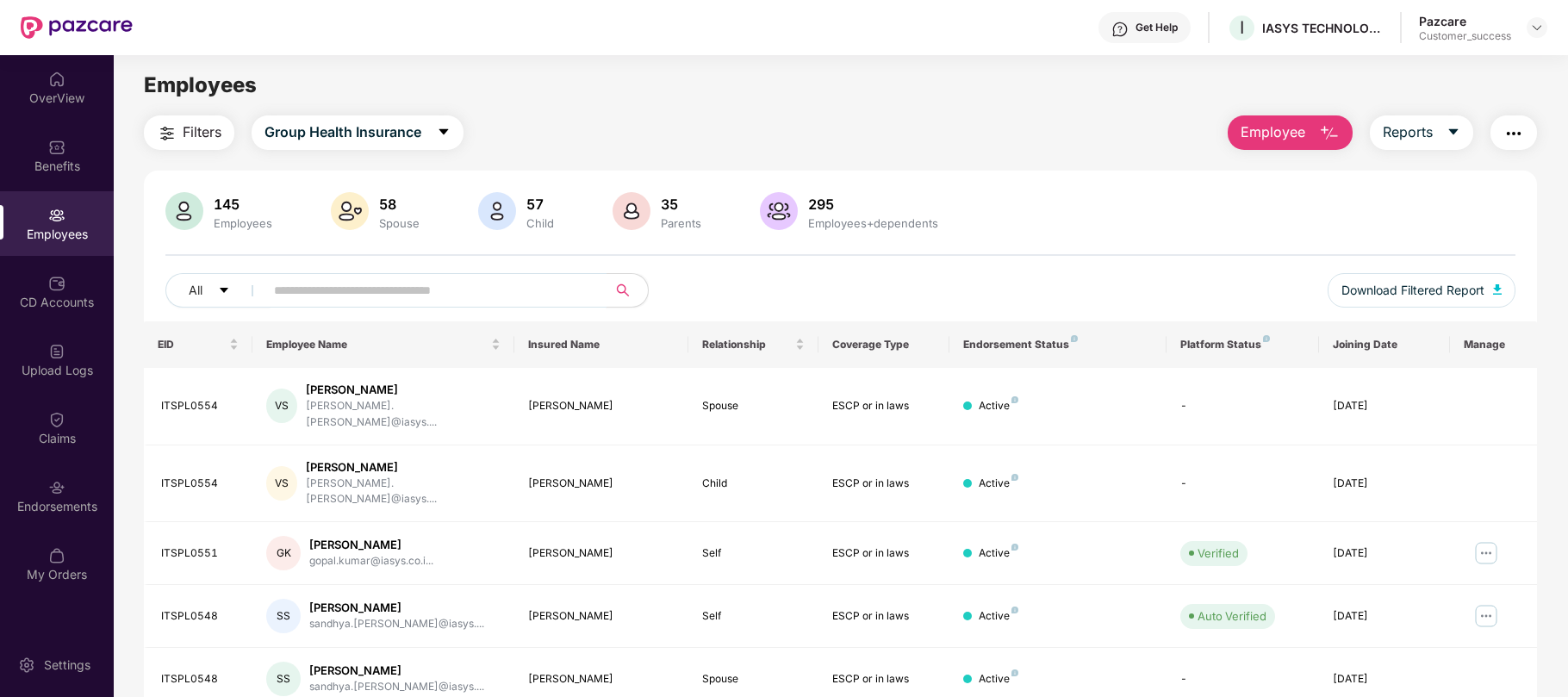
click at [507, 293] on input "text" at bounding box center [428, 290] width 309 height 26
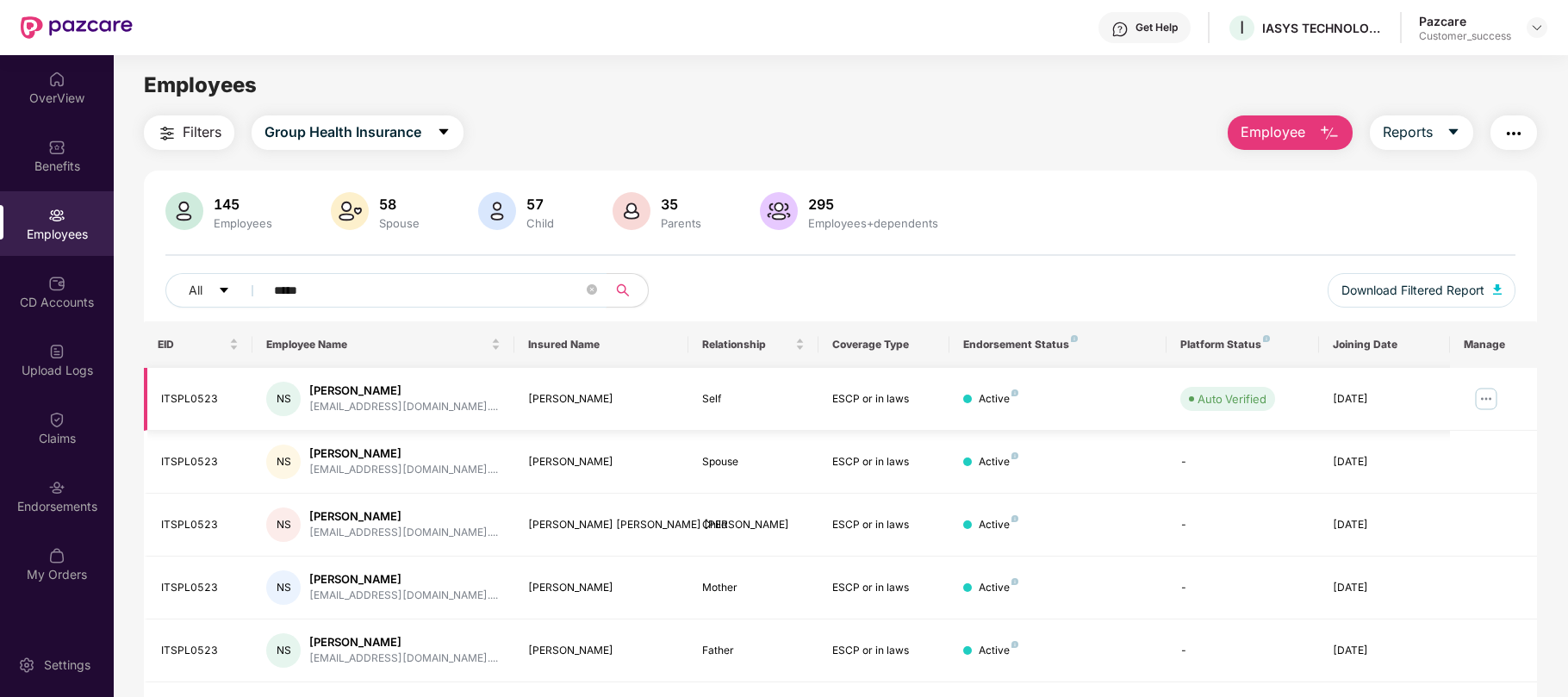
type input "*****"
click at [1476, 398] on img at bounding box center [1486, 398] width 28 height 28
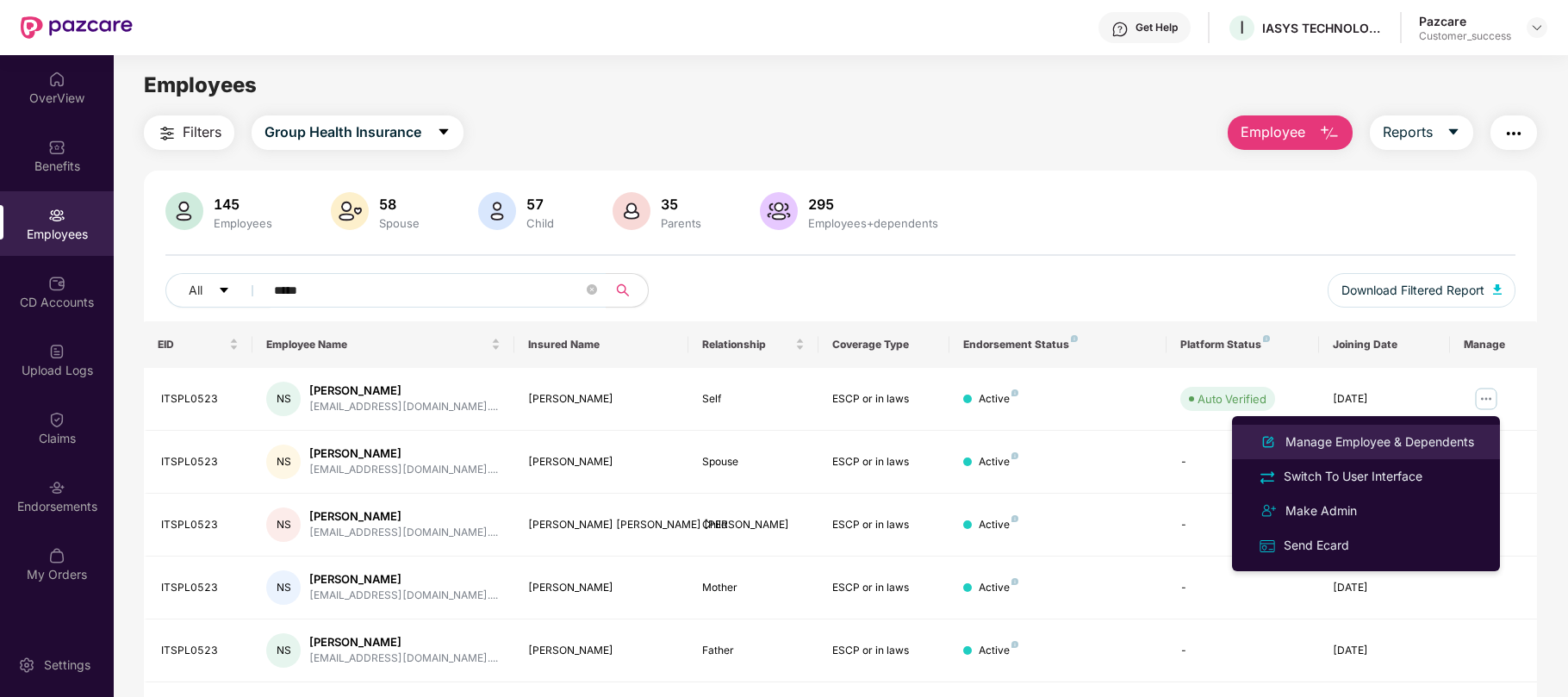
click at [1385, 446] on div "Manage Employee & Dependents" at bounding box center [1379, 441] width 196 height 19
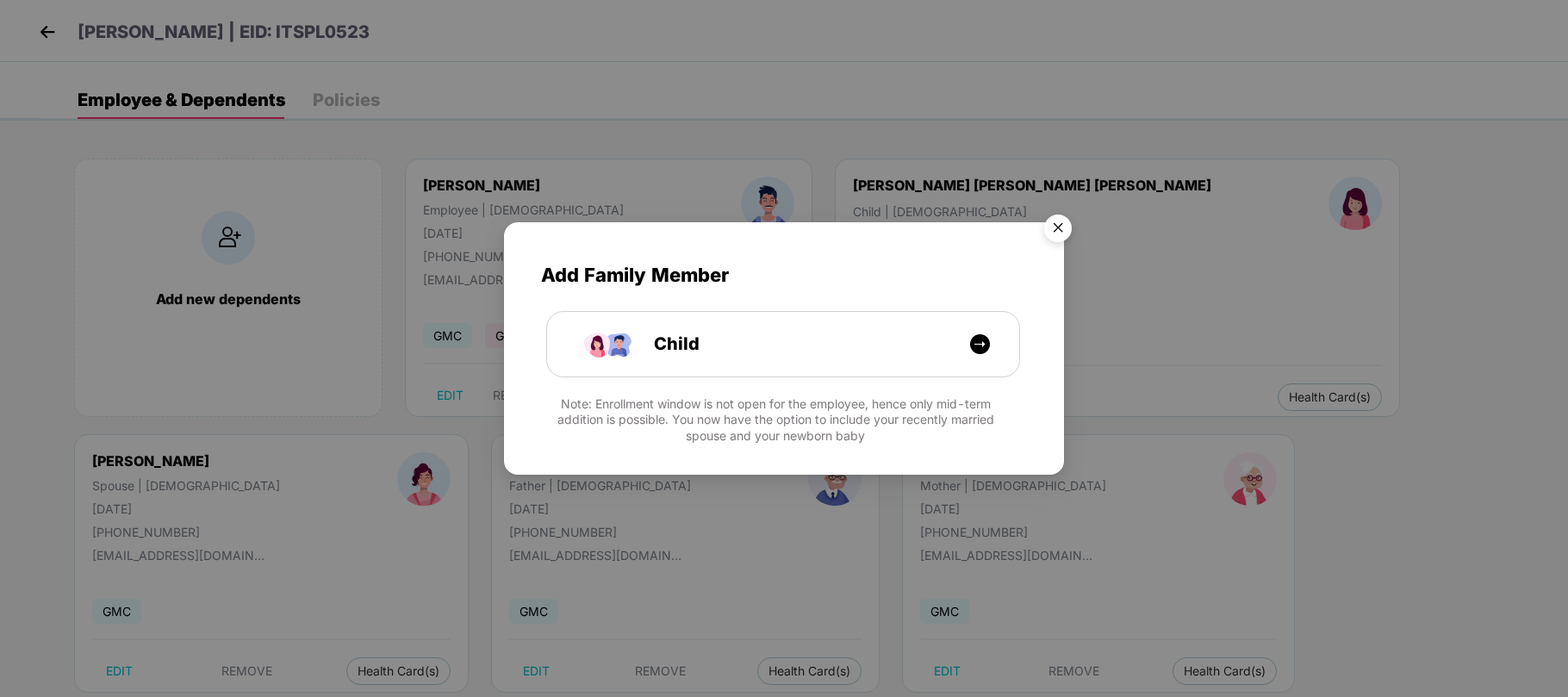
click at [1068, 227] on img "Close" at bounding box center [1058, 231] width 48 height 48
